Goal: Ask a question

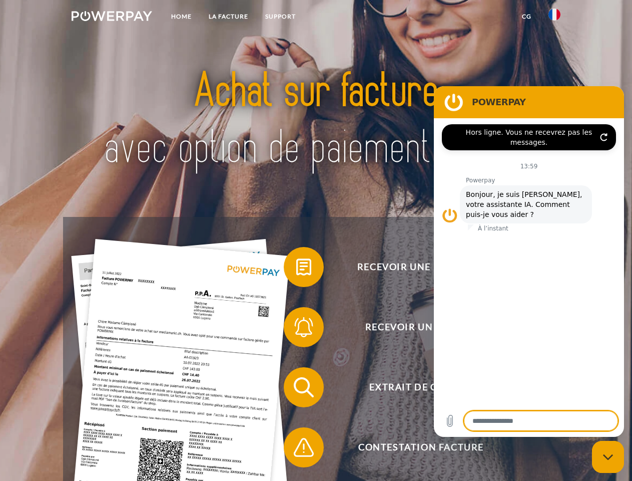
click at [112, 18] on img at bounding box center [112, 16] width 81 height 10
click at [555, 18] on img at bounding box center [555, 15] width 12 height 12
click at [527, 17] on link "CG" at bounding box center [527, 17] width 27 height 18
click at [296, 269] on span at bounding box center [289, 267] width 50 height 50
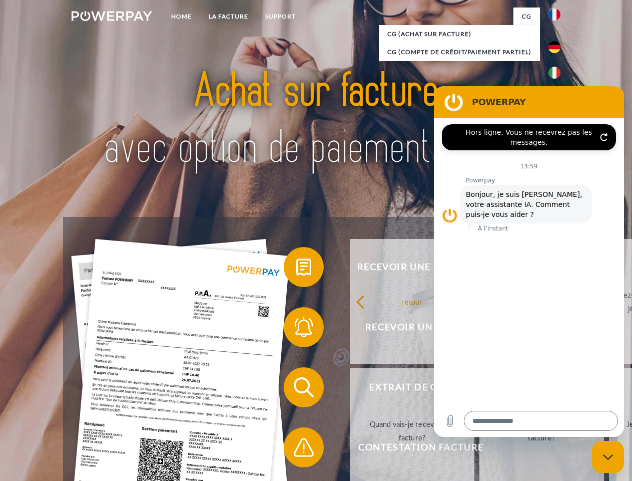
click at [296, 329] on div "Recevoir une facture ? Recevoir un rappel? Extrait de compte retour" at bounding box center [316, 417] width 506 height 401
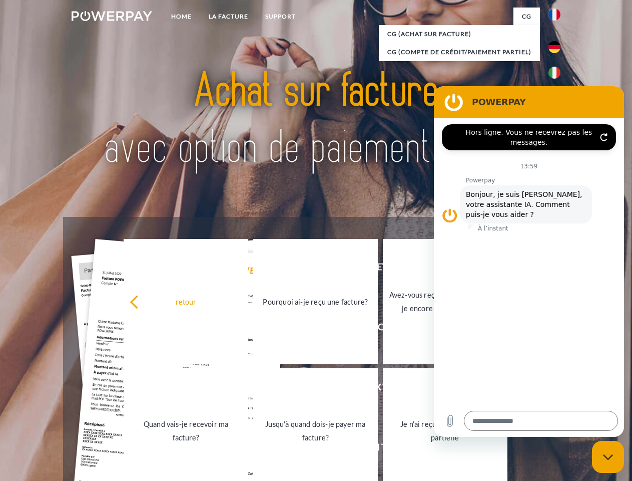
click at [296, 389] on link "Jusqu'à quand dois-je payer ma facture?" at bounding box center [315, 430] width 125 height 125
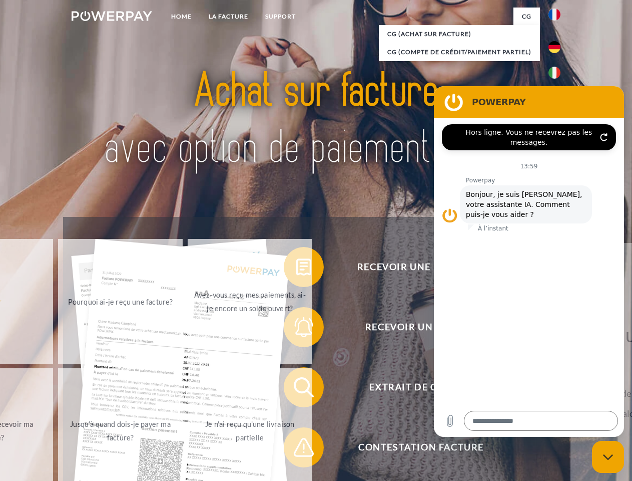
click at [296, 449] on span at bounding box center [289, 447] width 50 height 50
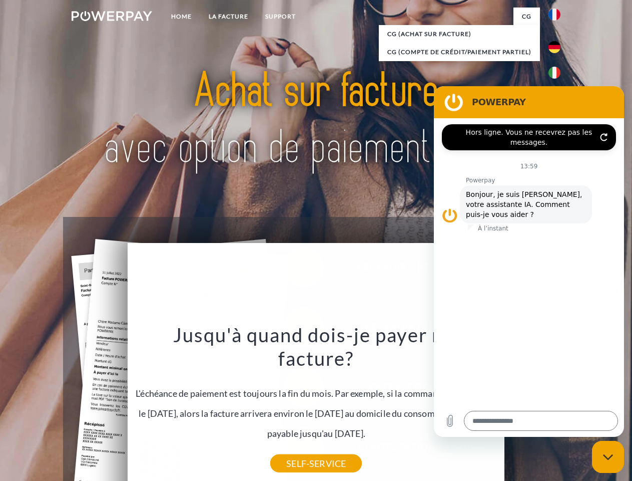
click at [608, 457] on icon "Fermer la fenêtre de messagerie" at bounding box center [608, 457] width 11 height 7
type textarea "*"
